Goal: Transaction & Acquisition: Purchase product/service

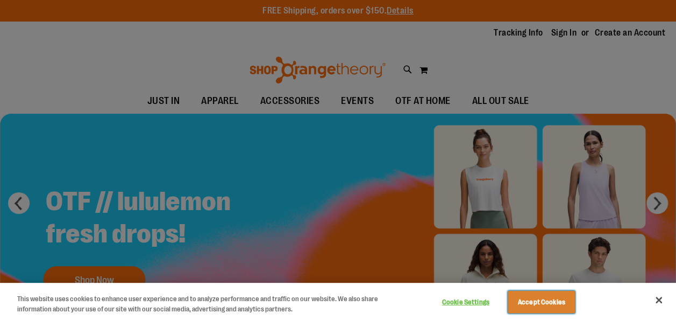
click at [531, 304] on button "Accept Cookies" at bounding box center [541, 302] width 67 height 23
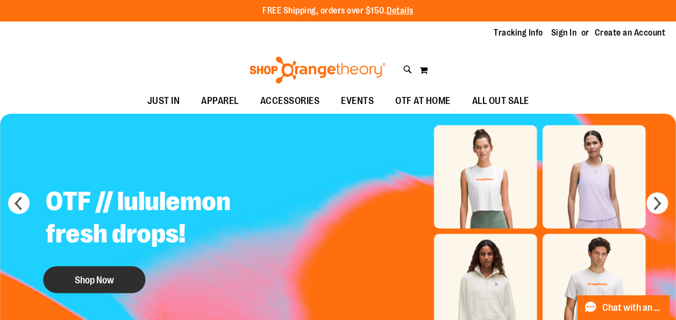
click at [112, 283] on button "Shop Now" at bounding box center [94, 279] width 102 height 27
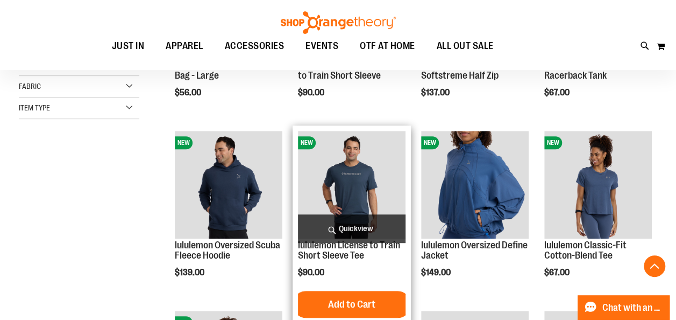
scroll to position [269, 0]
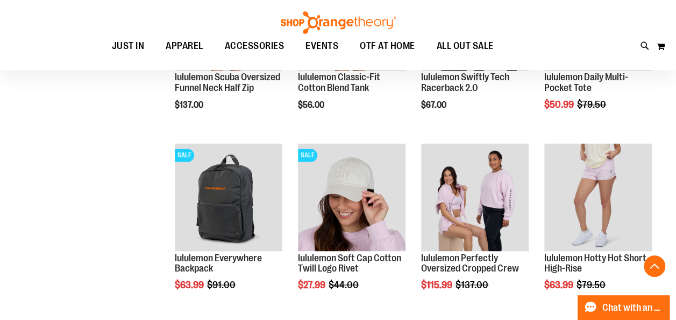
scroll to position [807, 0]
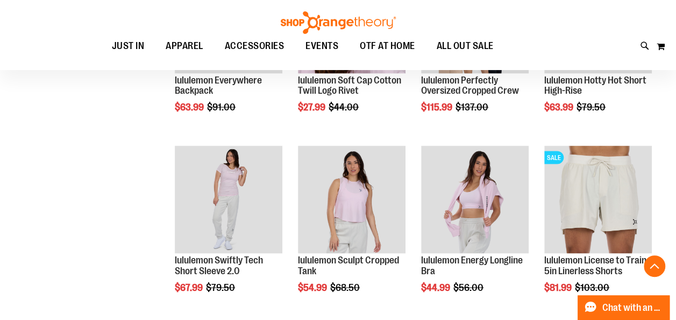
scroll to position [969, 0]
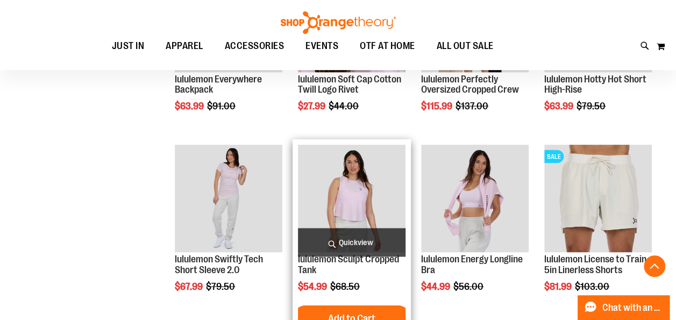
click at [349, 185] on img "product" at bounding box center [352, 198] width 108 height 108
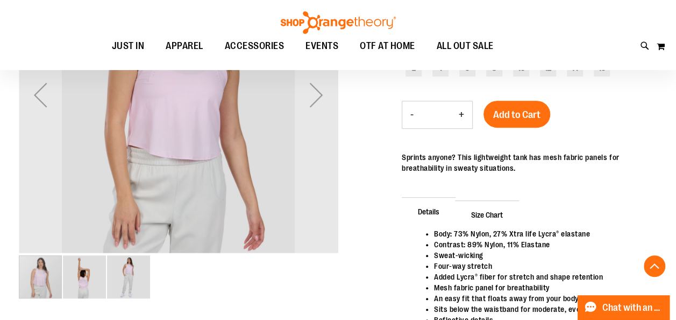
scroll to position [54, 0]
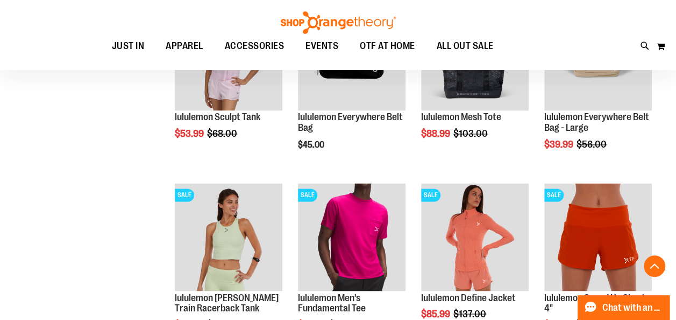
scroll to position [779, 0]
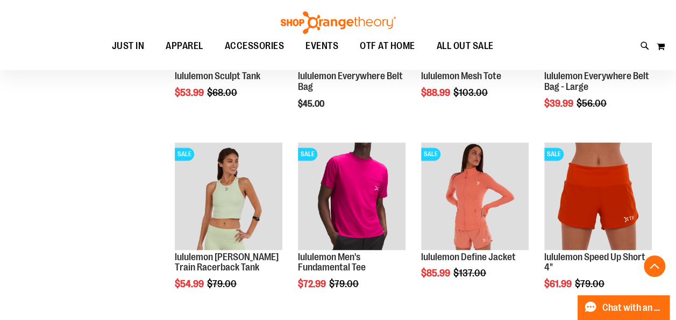
scroll to position [833, 0]
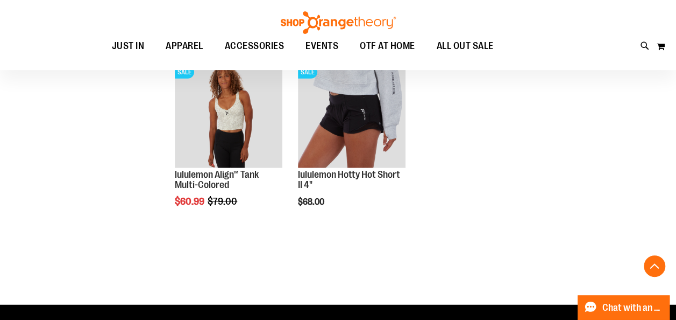
scroll to position [1425, 0]
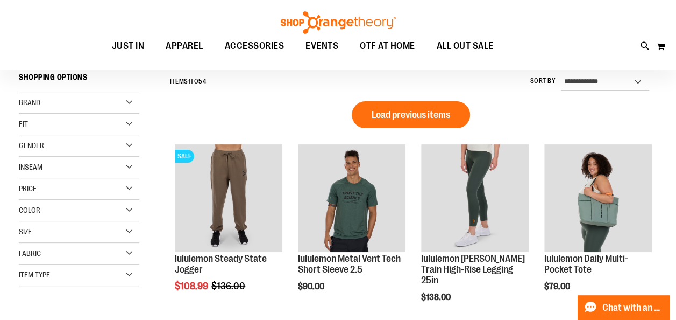
scroll to position [80, 0]
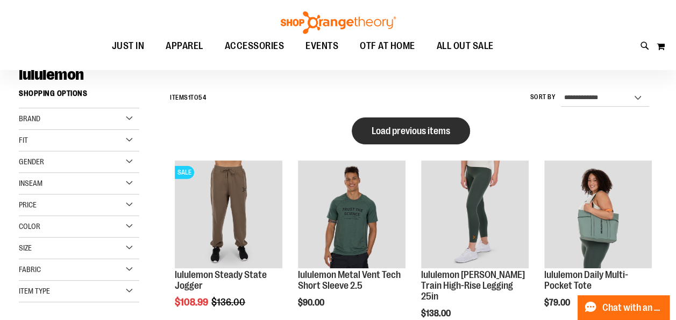
click at [378, 127] on span "Load previous items" at bounding box center [411, 130] width 79 height 11
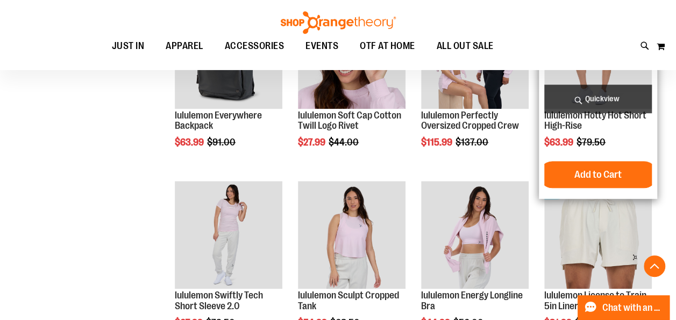
scroll to position [403, 0]
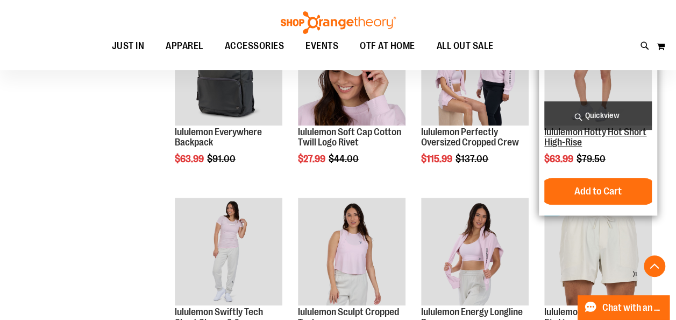
click at [604, 132] on link "lululemon Hotty Hot Short High-Rise" at bounding box center [596, 137] width 102 height 22
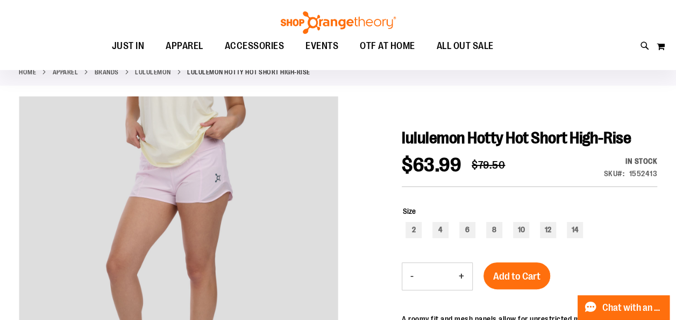
scroll to position [108, 0]
